Goal: Information Seeking & Learning: Learn about a topic

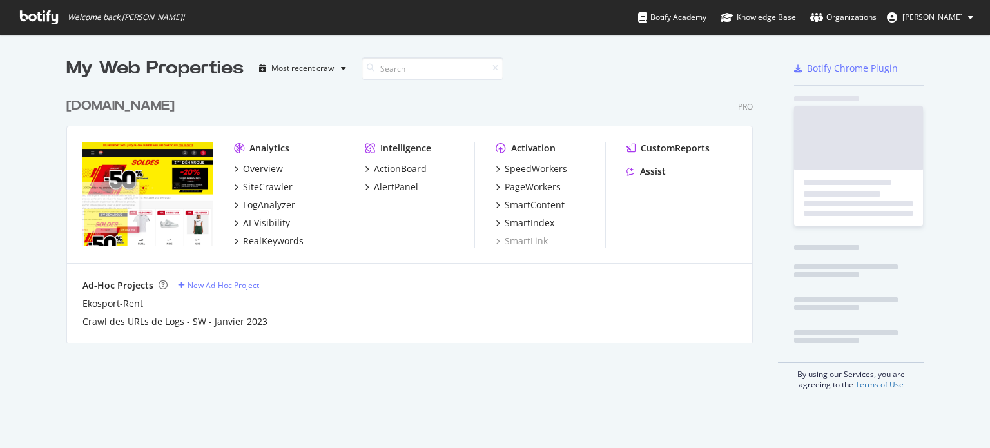
scroll to position [438, 970]
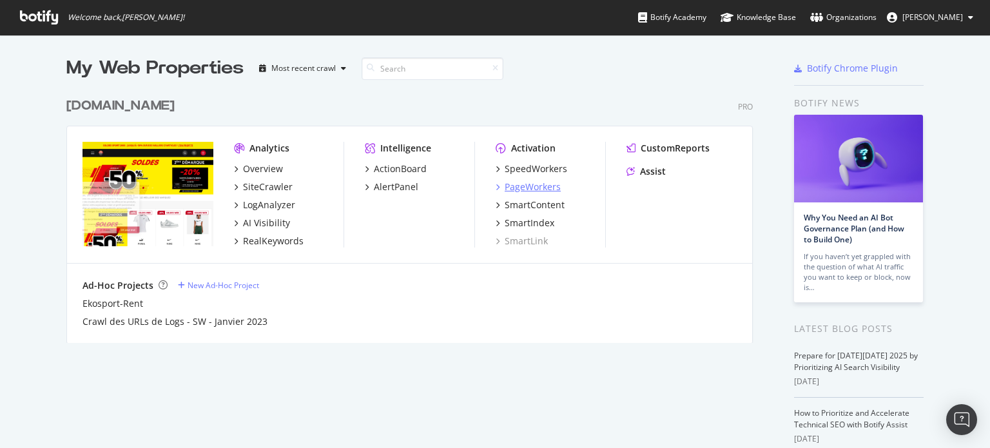
click at [535, 187] on div "PageWorkers" at bounding box center [532, 186] width 56 height 13
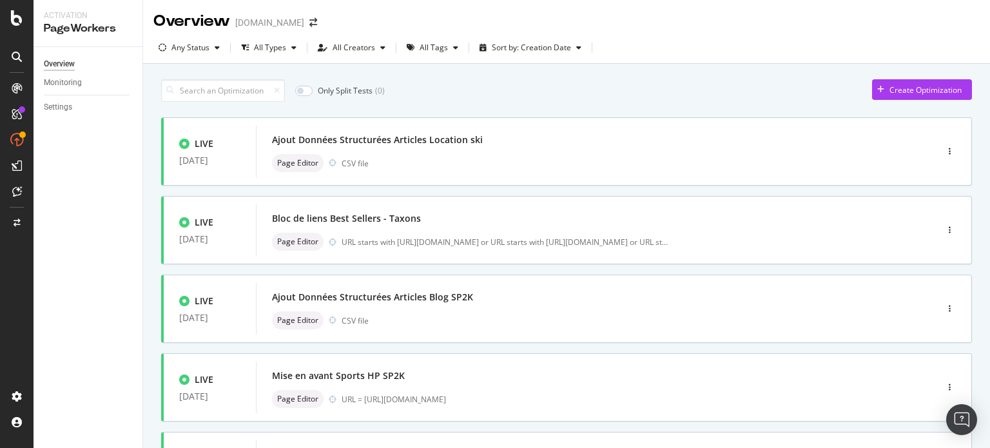
click at [98, 273] on div "Overview Monitoring Settings" at bounding box center [88, 247] width 109 height 401
click at [15, 17] on icon at bounding box center [17, 17] width 12 height 15
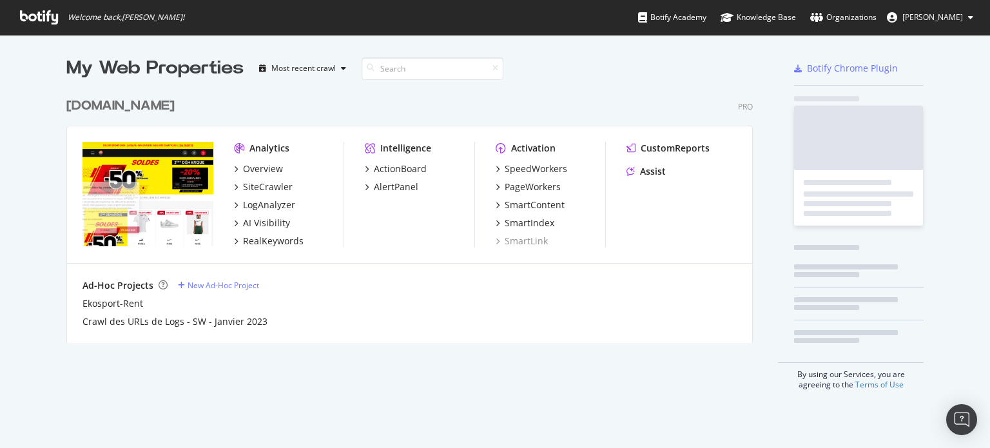
scroll to position [438, 970]
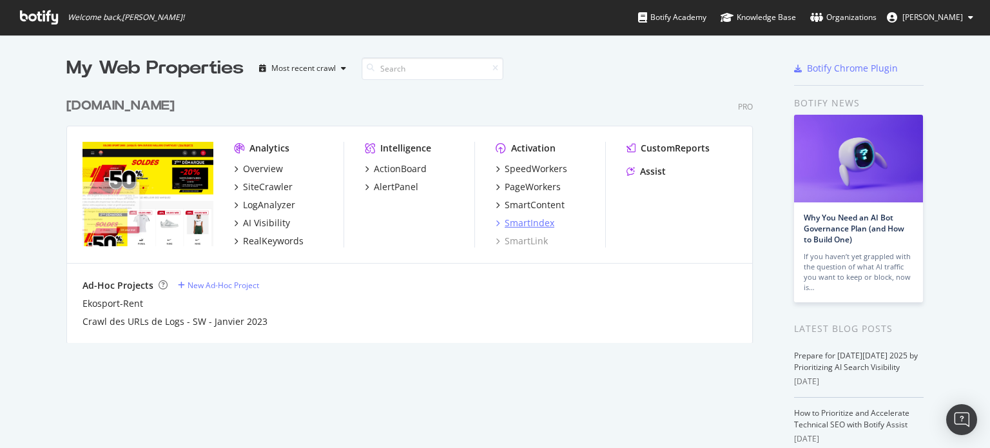
click at [524, 220] on div "SmartIndex" at bounding box center [529, 222] width 50 height 13
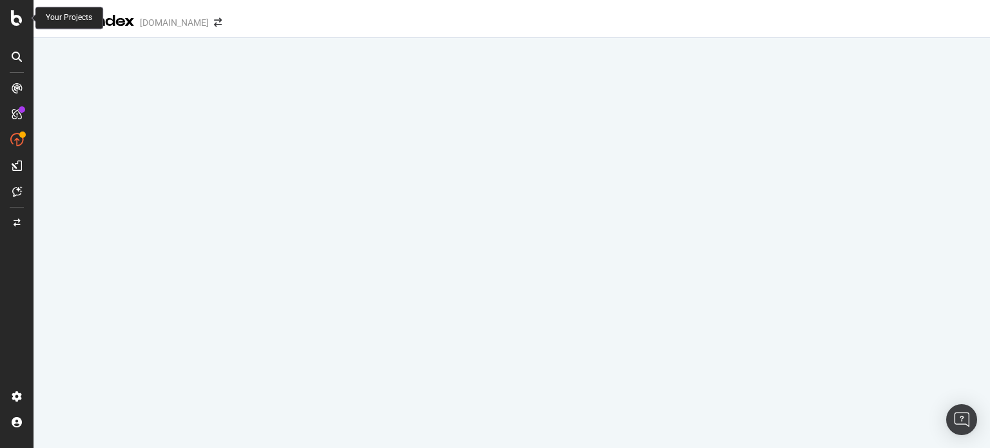
click at [17, 25] on icon at bounding box center [17, 17] width 12 height 15
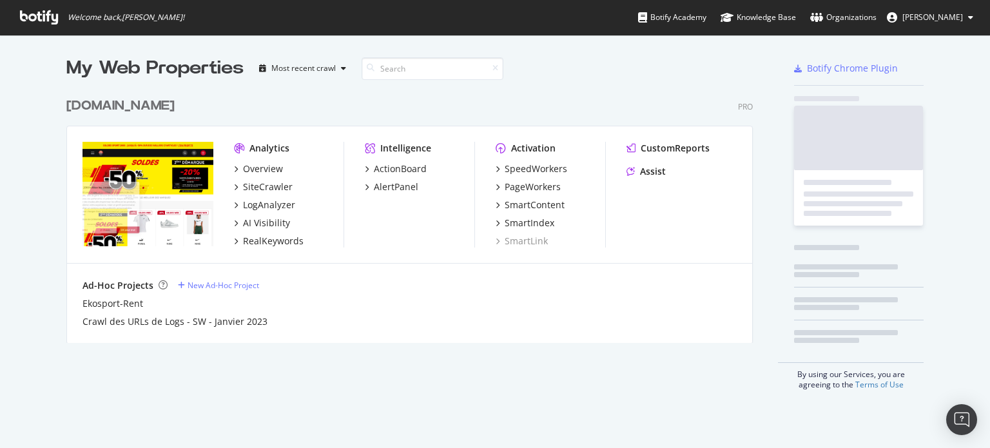
scroll to position [438, 970]
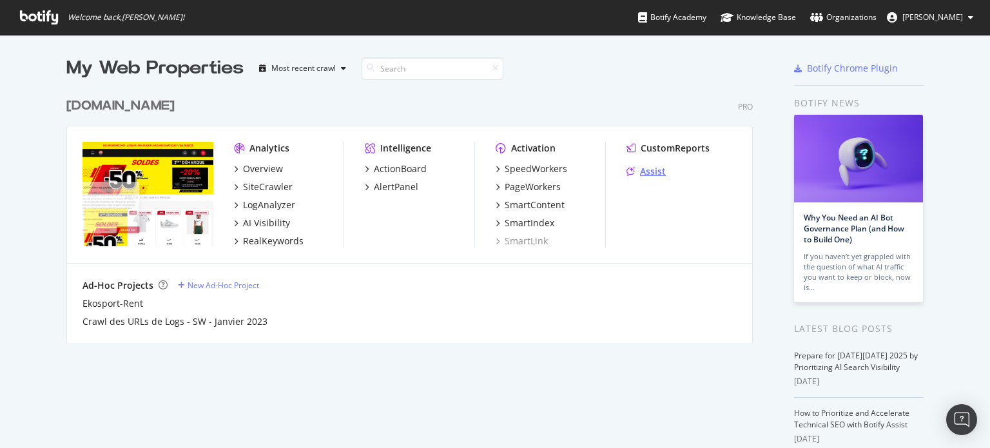
click at [647, 171] on div "Assist" at bounding box center [653, 171] width 26 height 13
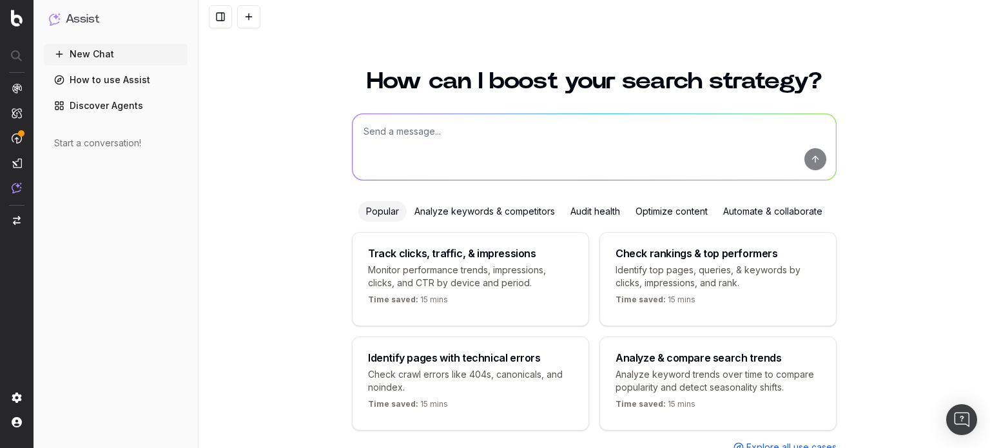
scroll to position [52, 0]
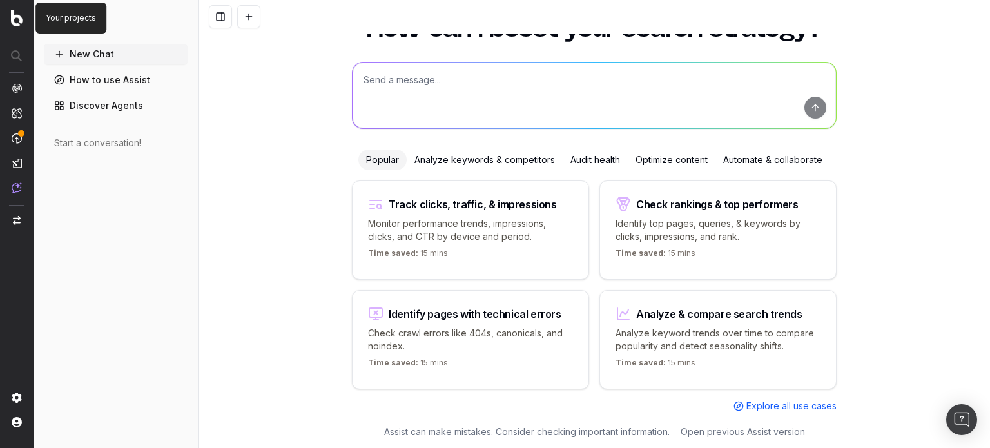
click at [16, 23] on img at bounding box center [17, 18] width 12 height 17
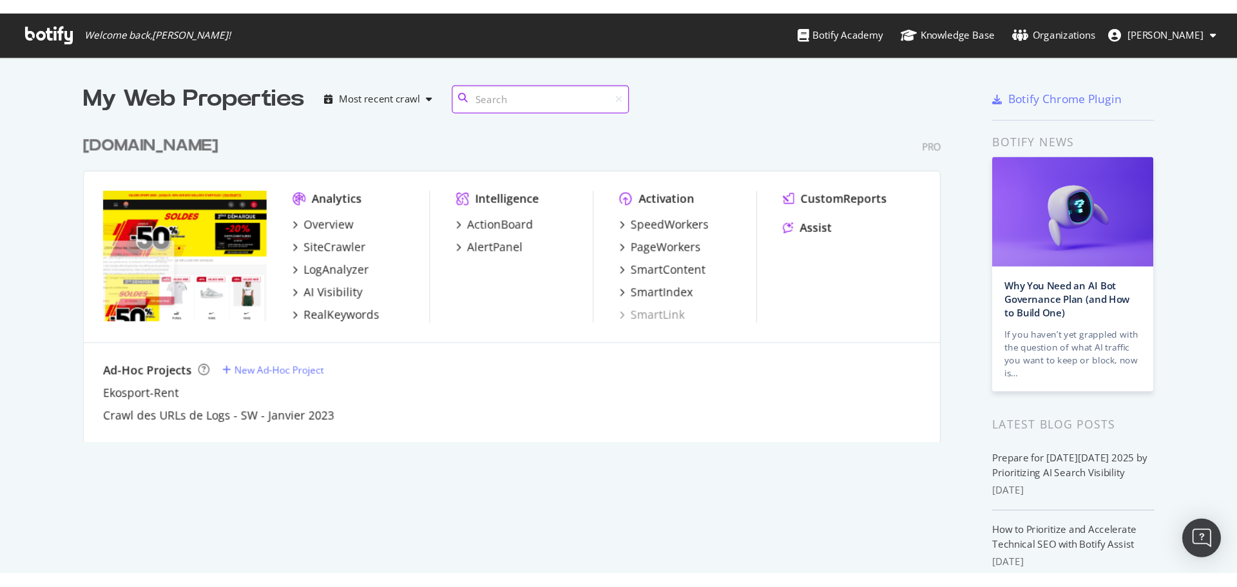
scroll to position [251, 687]
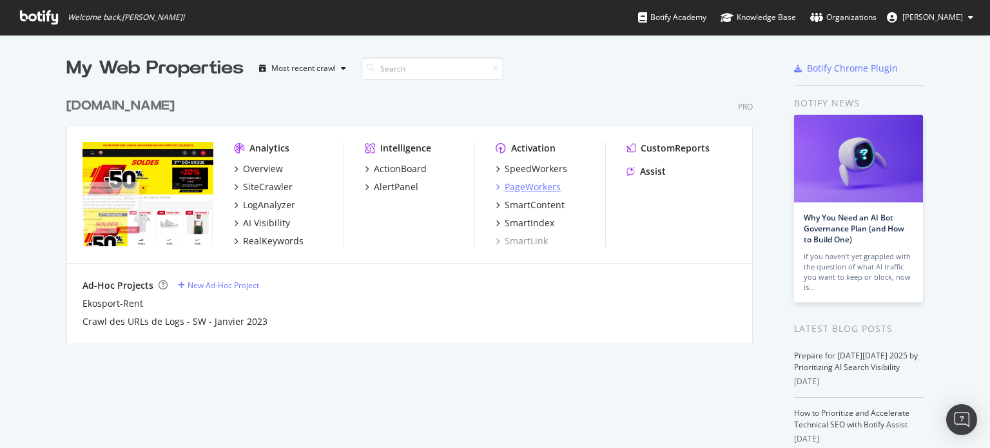
click at [531, 182] on div "PageWorkers" at bounding box center [532, 186] width 56 height 13
